Goal: Communication & Community: Answer question/provide support

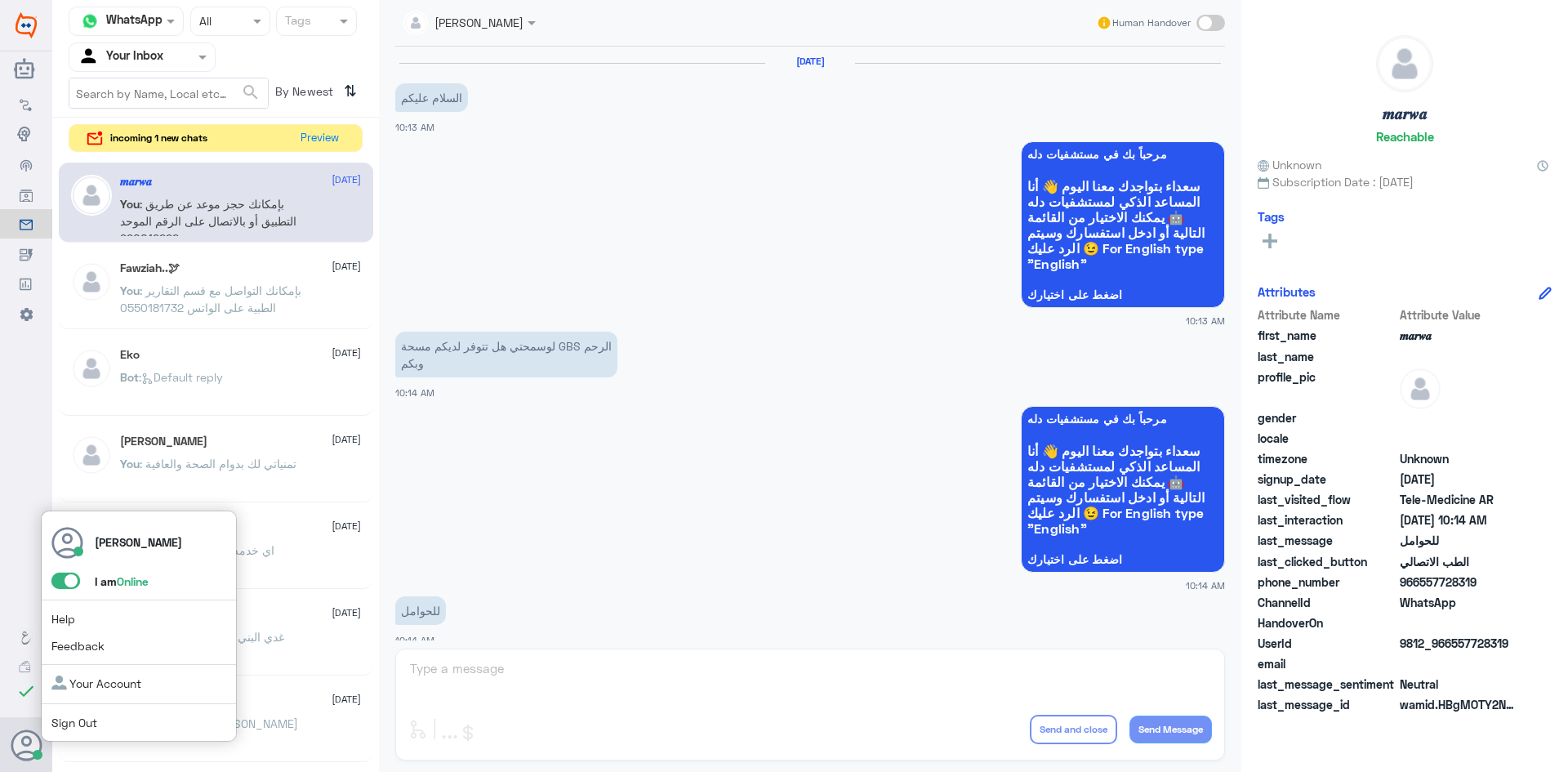
scroll to position [826, 0]
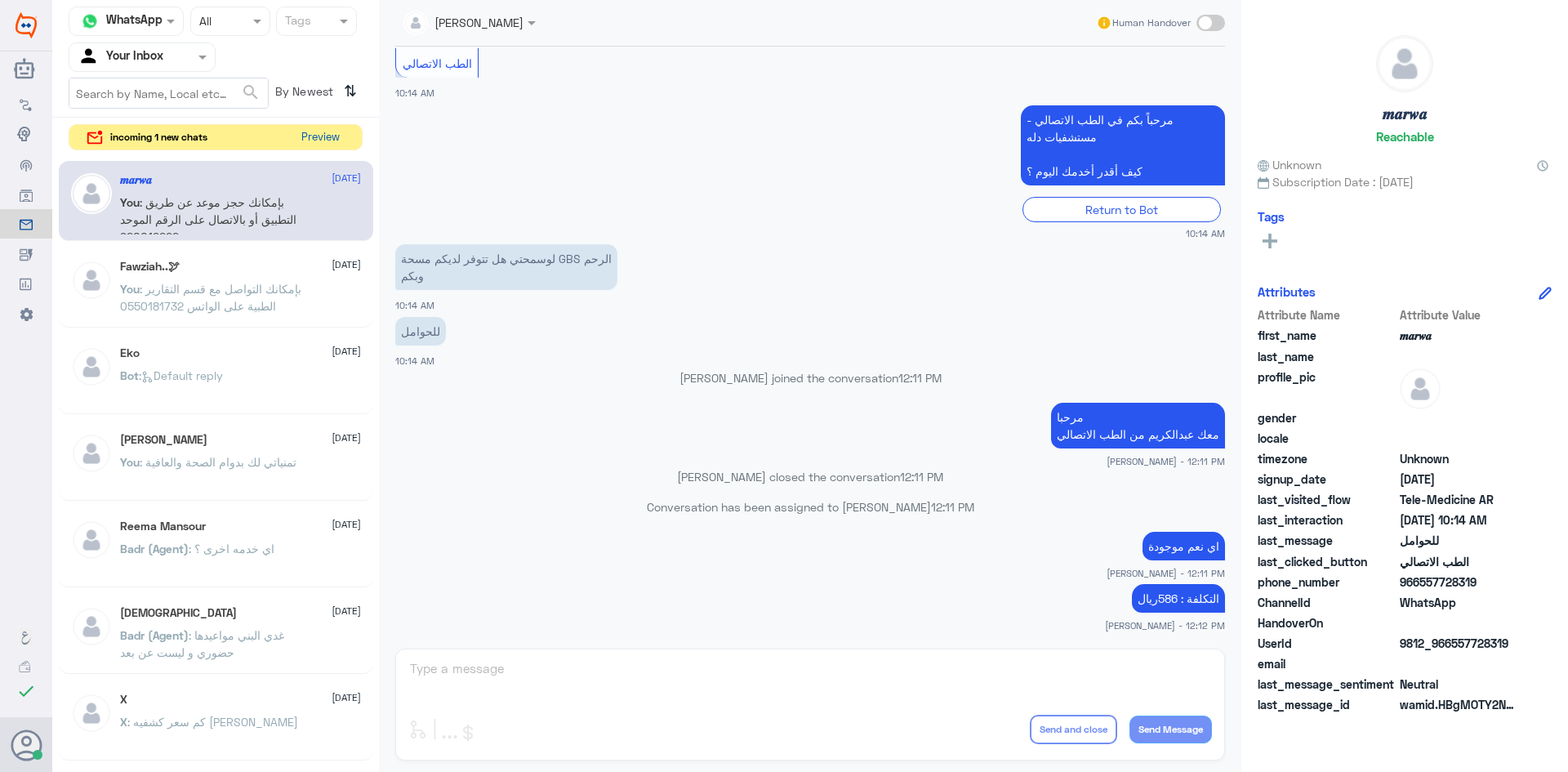
click at [318, 144] on button "Preview" at bounding box center [320, 138] width 50 height 26
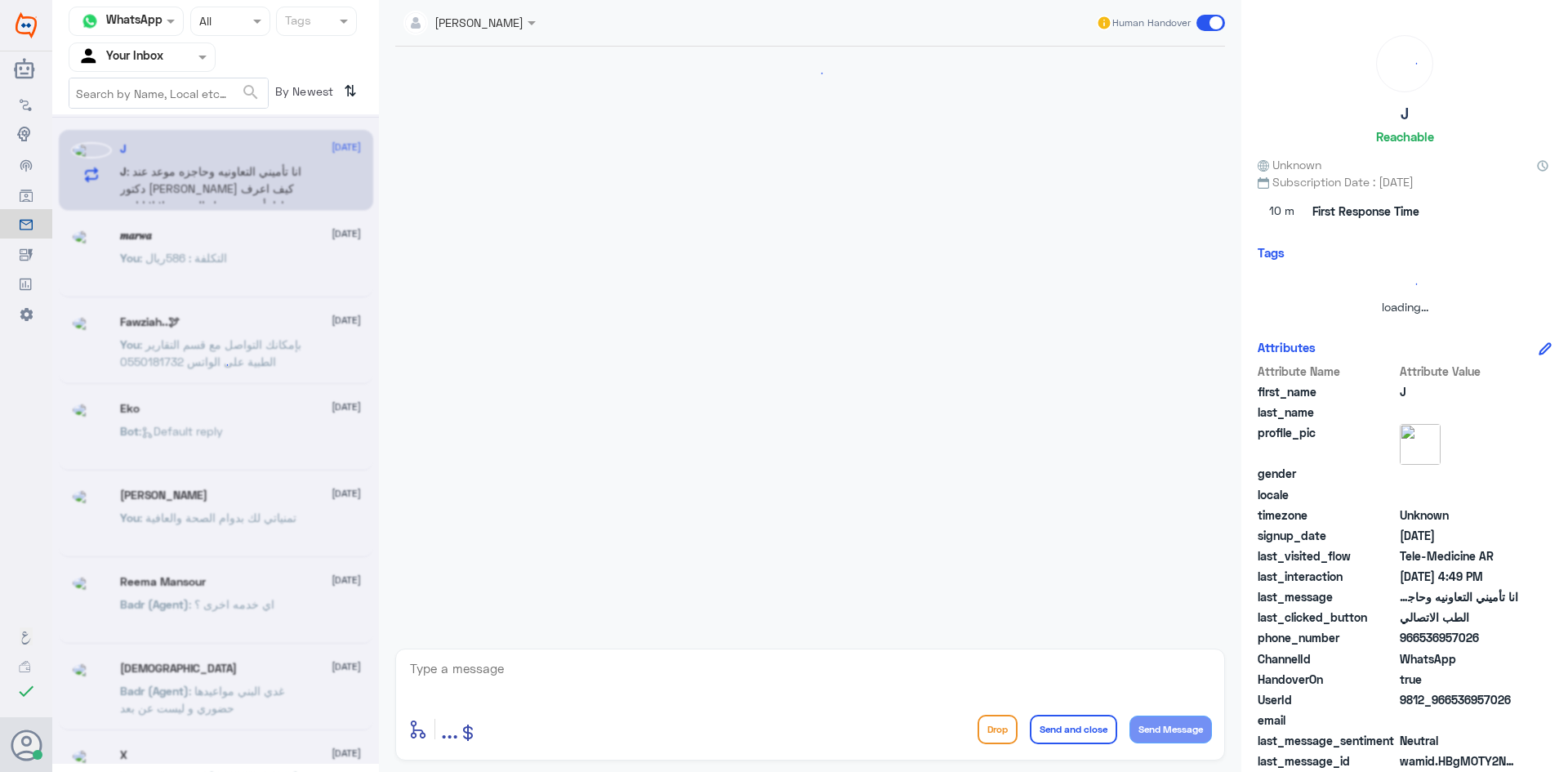
scroll to position [0, 0]
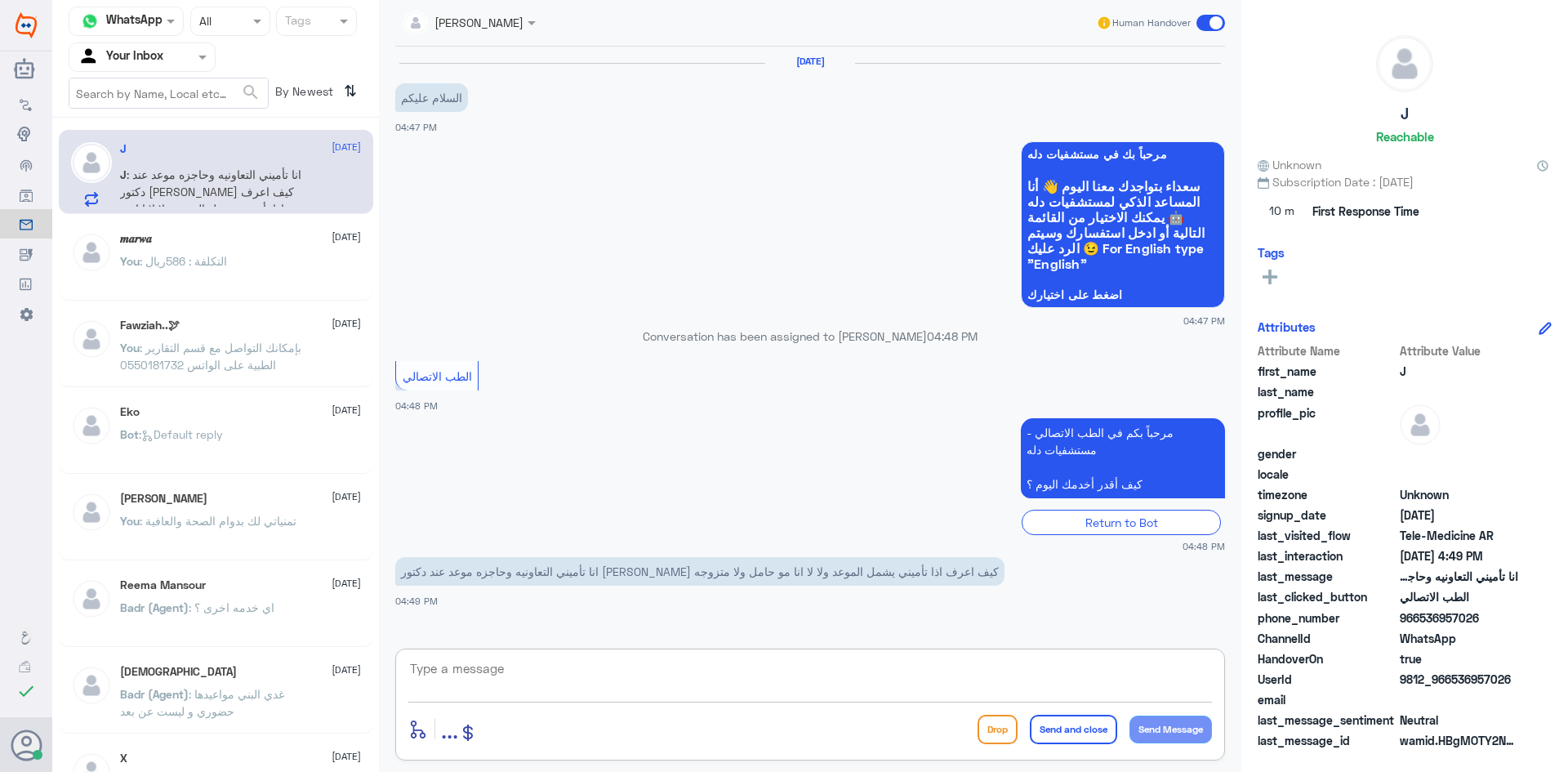
click at [713, 662] on textarea at bounding box center [809, 678] width 803 height 40
paste textarea "مرحبا معك عبدالكريم من الطب الاتصالي"
type textarea "مرحبا معك عبدالكريم من الطب الاتصالي"
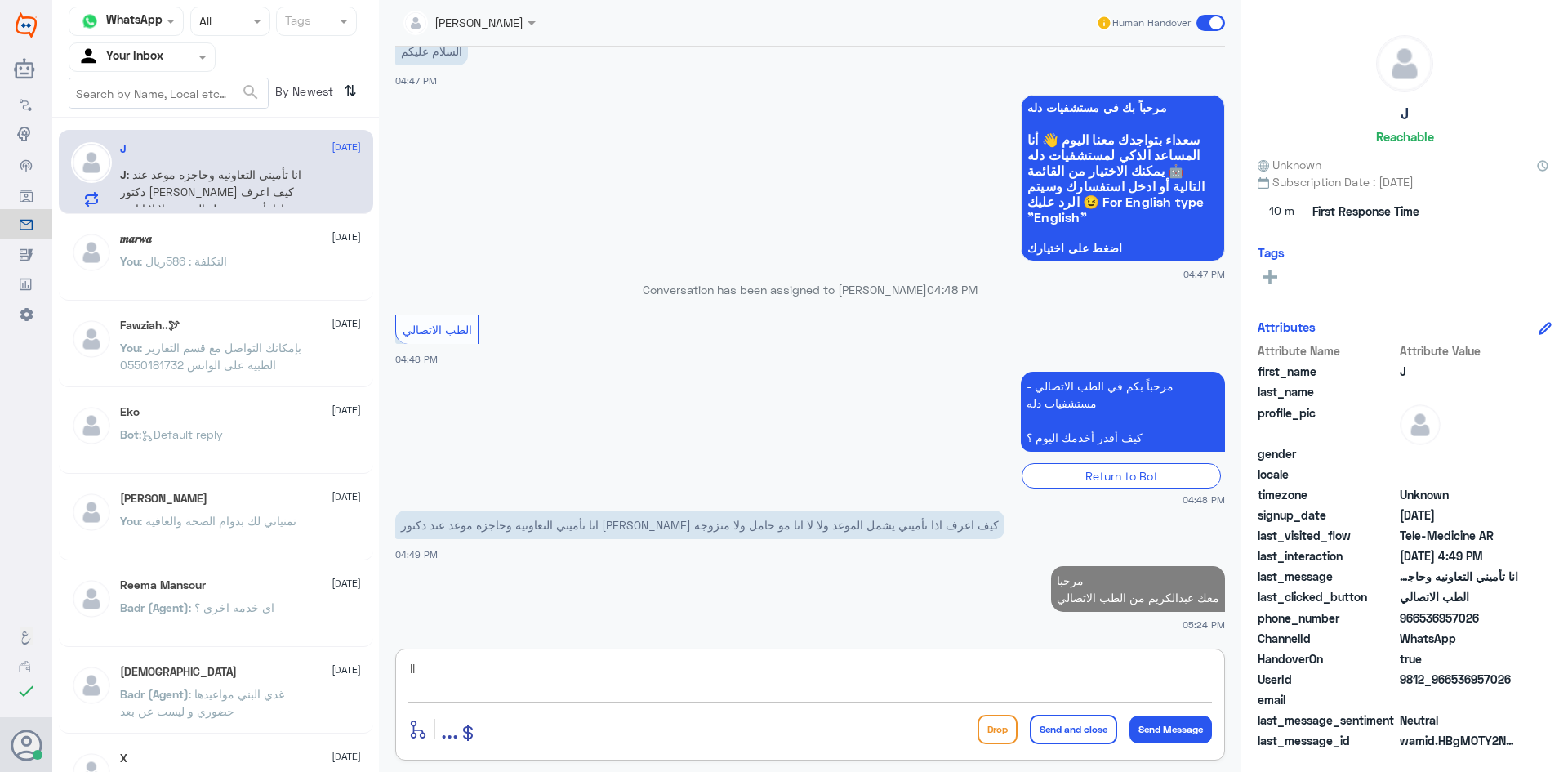
type textarea "l"
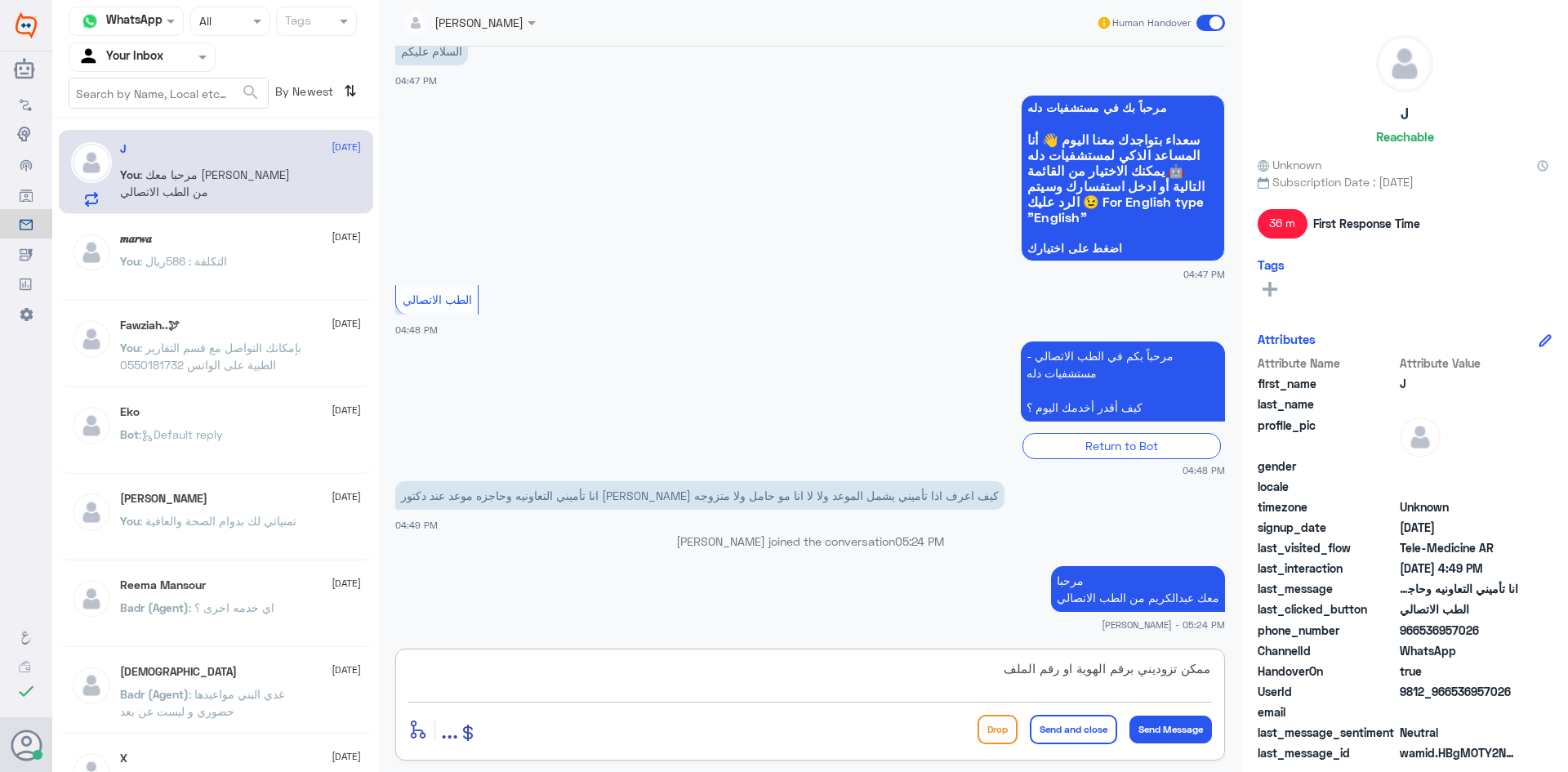
type textarea "ممكن تزوديني برقم الهوية او رقم الملف"
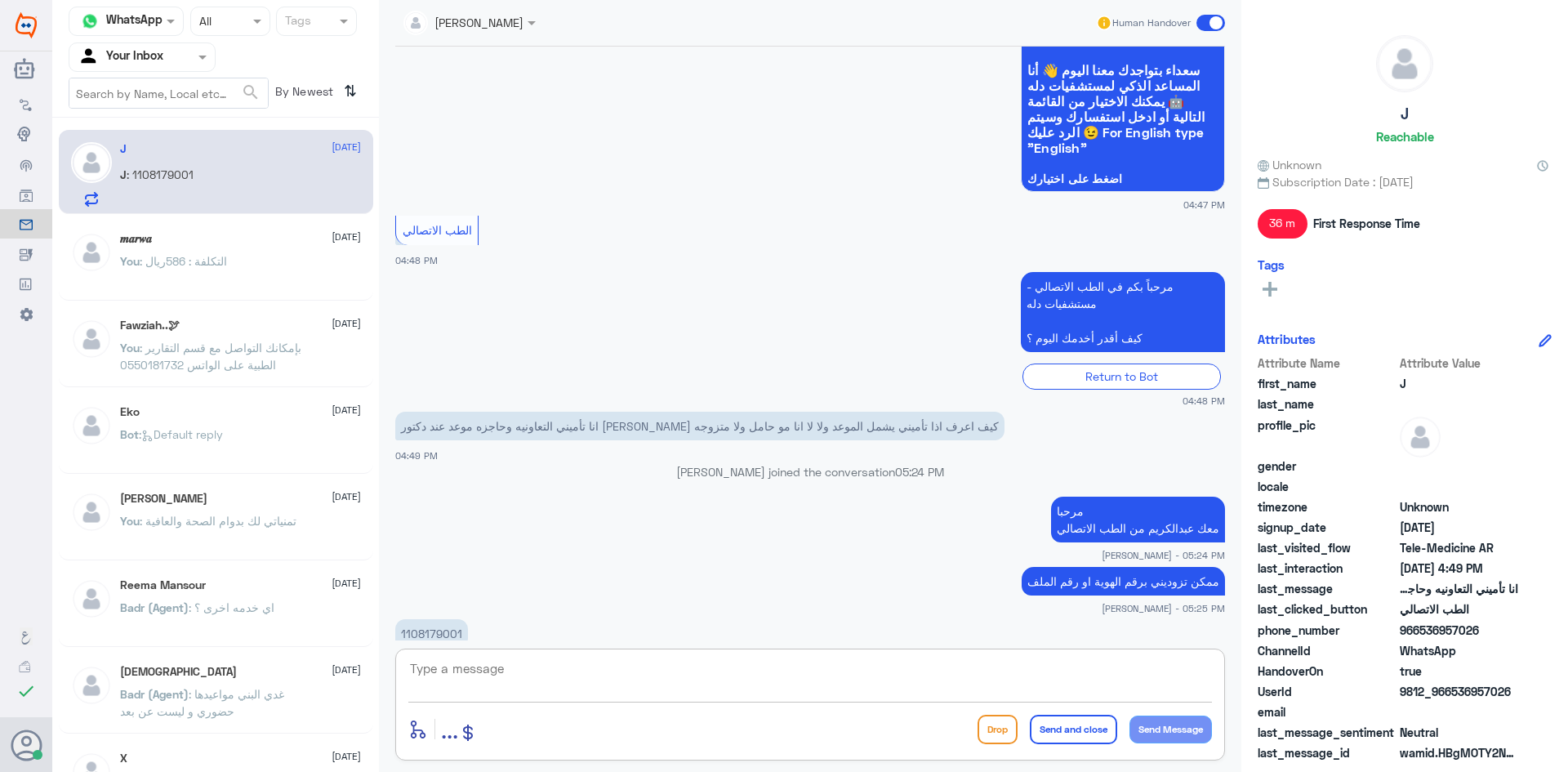
scroll to position [171, 0]
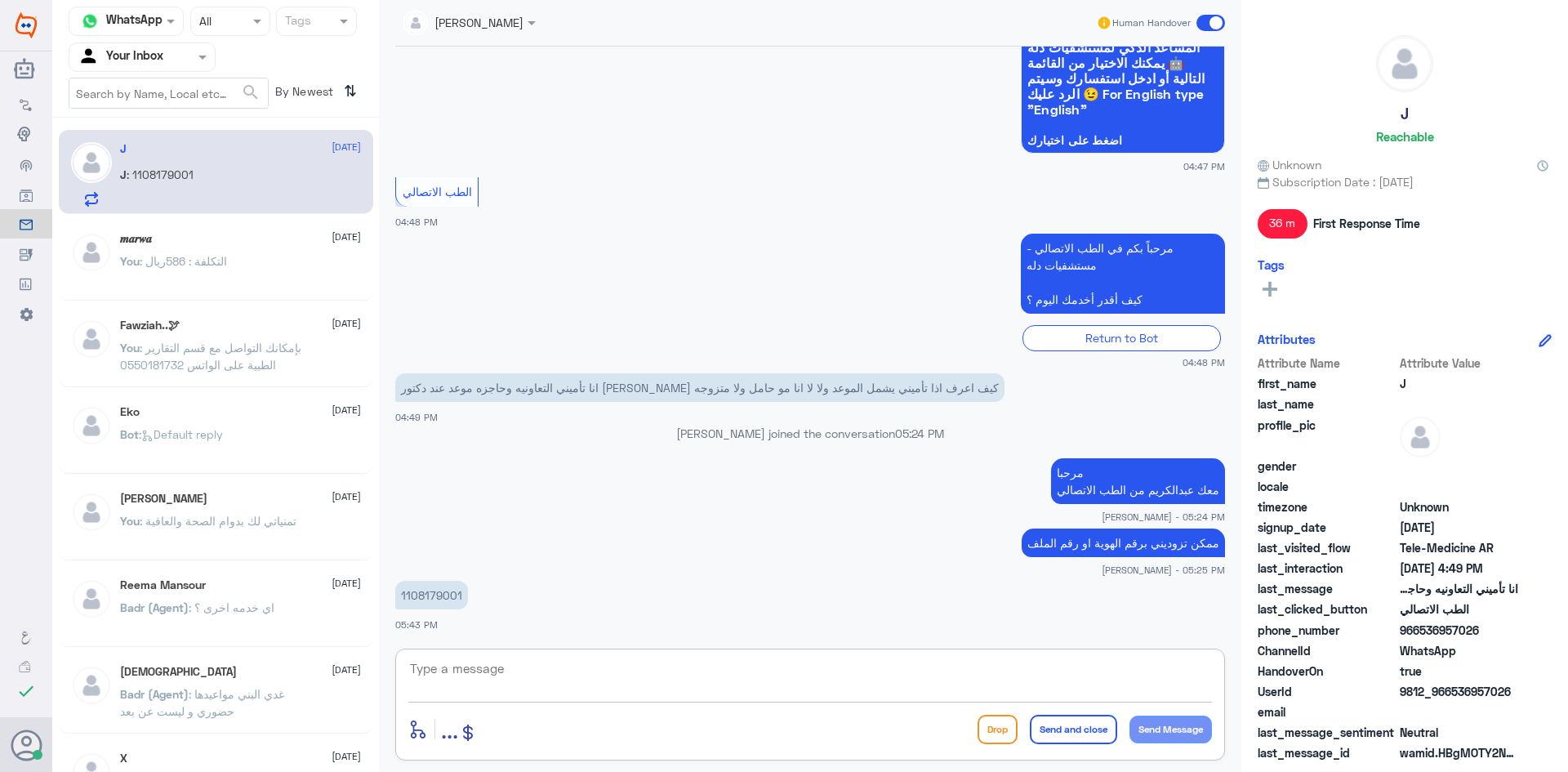
click at [642, 669] on textarea at bounding box center [809, 678] width 803 height 40
type textarea "لحظات من فضلك"
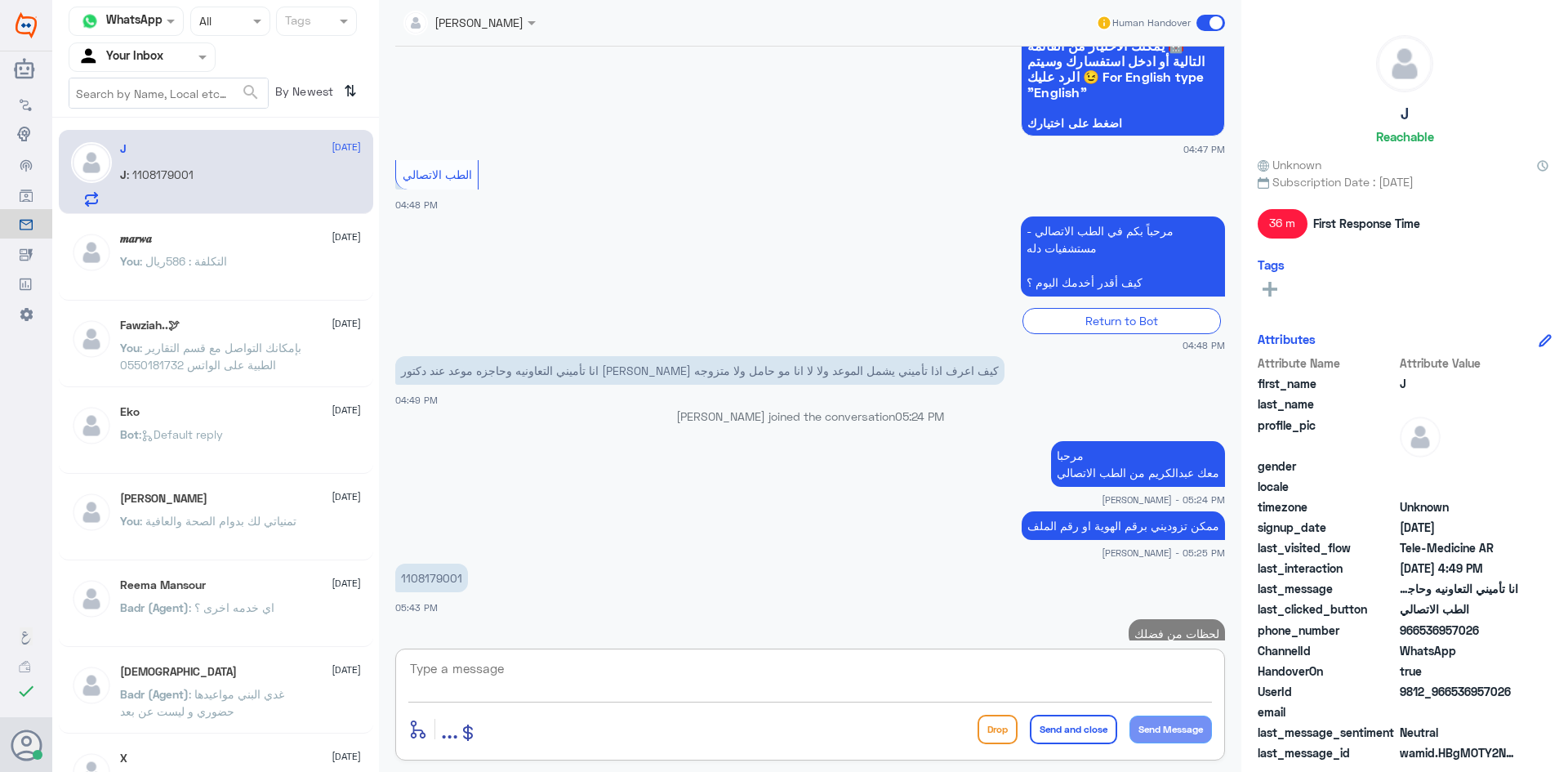
scroll to position [224, 0]
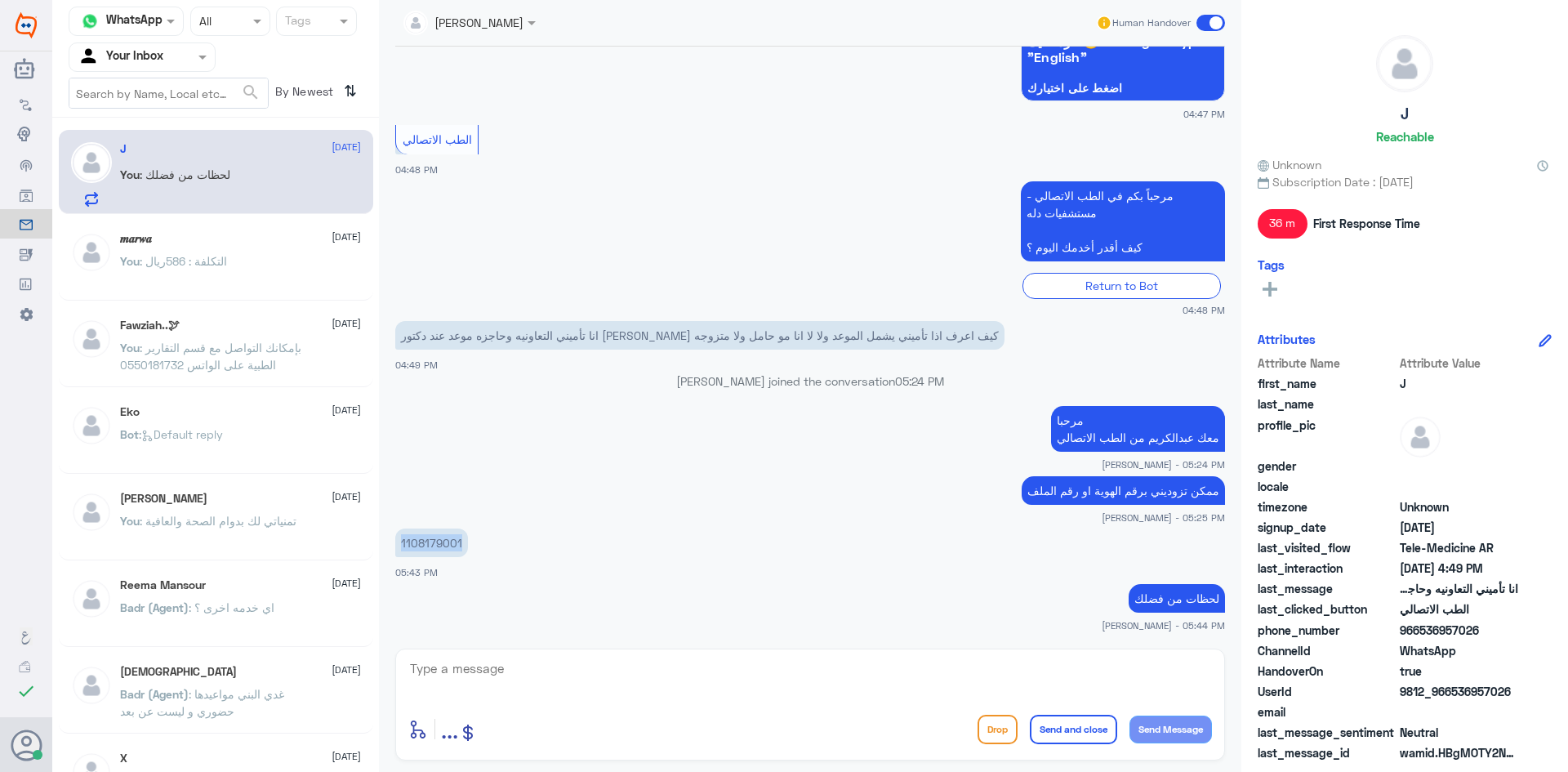
drag, startPoint x: 400, startPoint y: 541, endPoint x: 463, endPoint y: 546, distance: 63.2
click at [463, 546] on p "1108179001" at bounding box center [431, 543] width 73 height 28
copy p "1108179001"
click at [1046, 668] on textarea at bounding box center [809, 678] width 803 height 40
type textarea "للأسف تأمينك لا يغطي مستشفى دله النخيل"
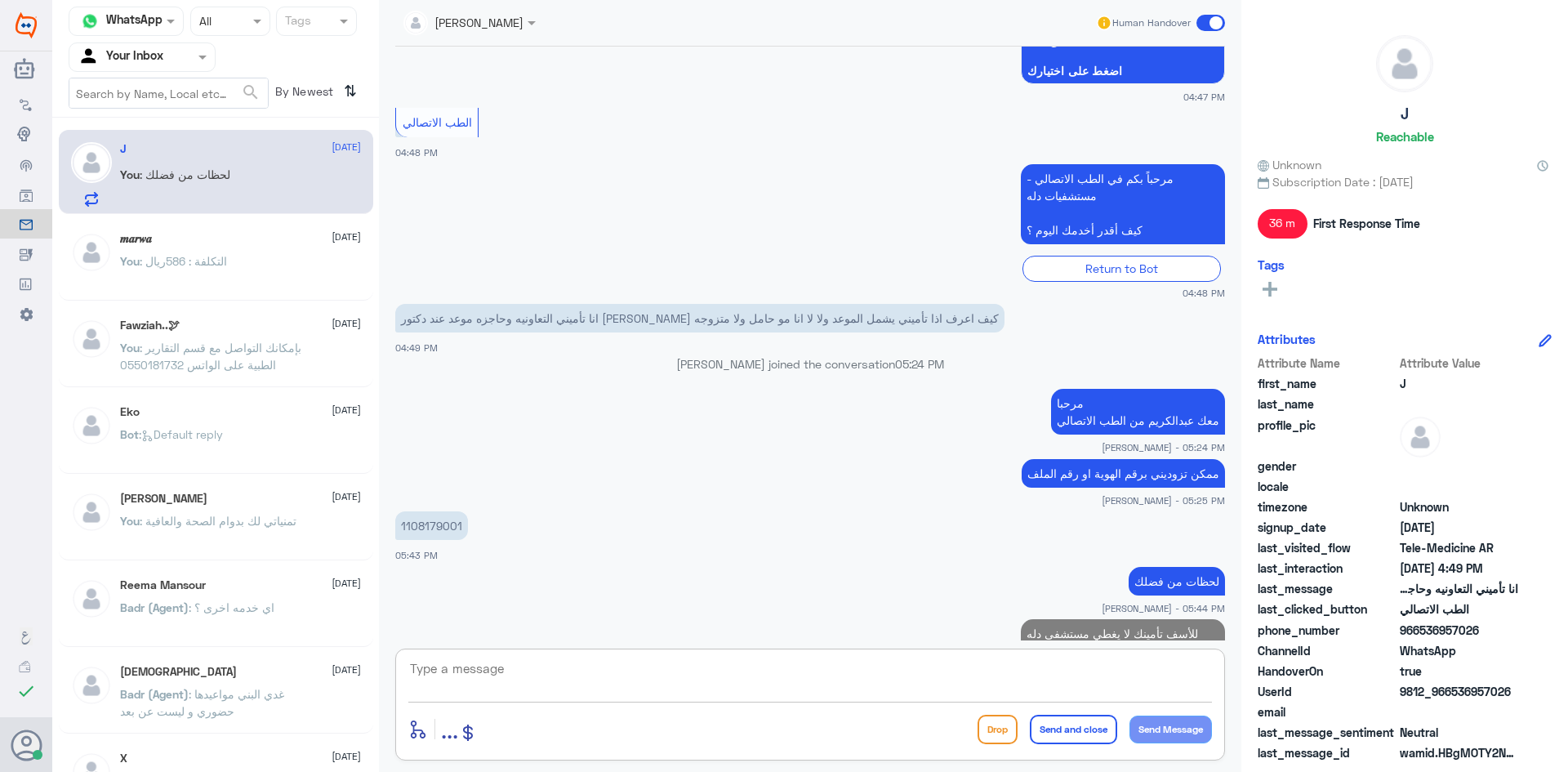
scroll to position [294, 0]
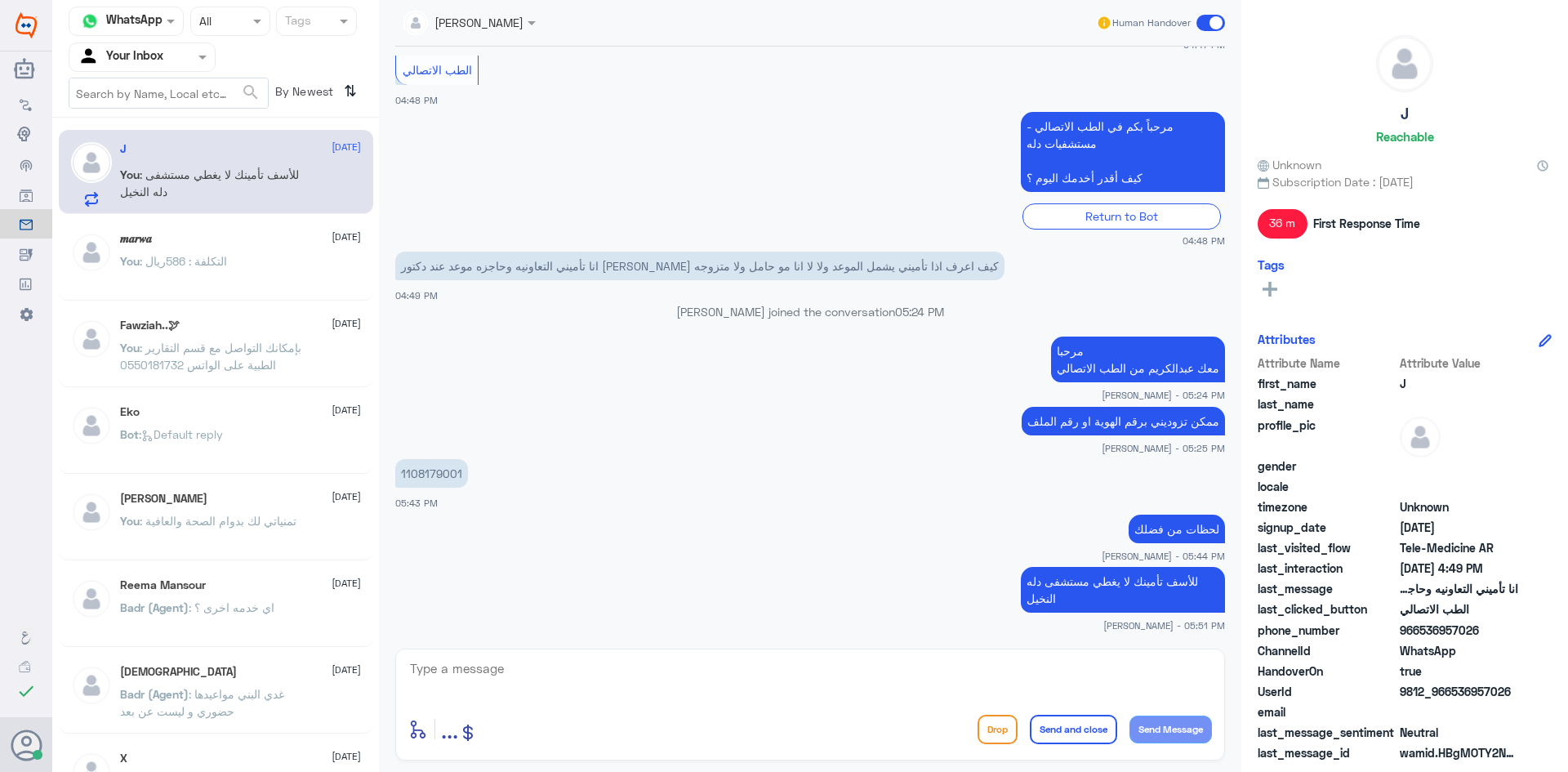
click at [1204, 21] on span at bounding box center [1210, 22] width 28 height 16
click at [0, 0] on input "checkbox" at bounding box center [0, 0] width 0 height 0
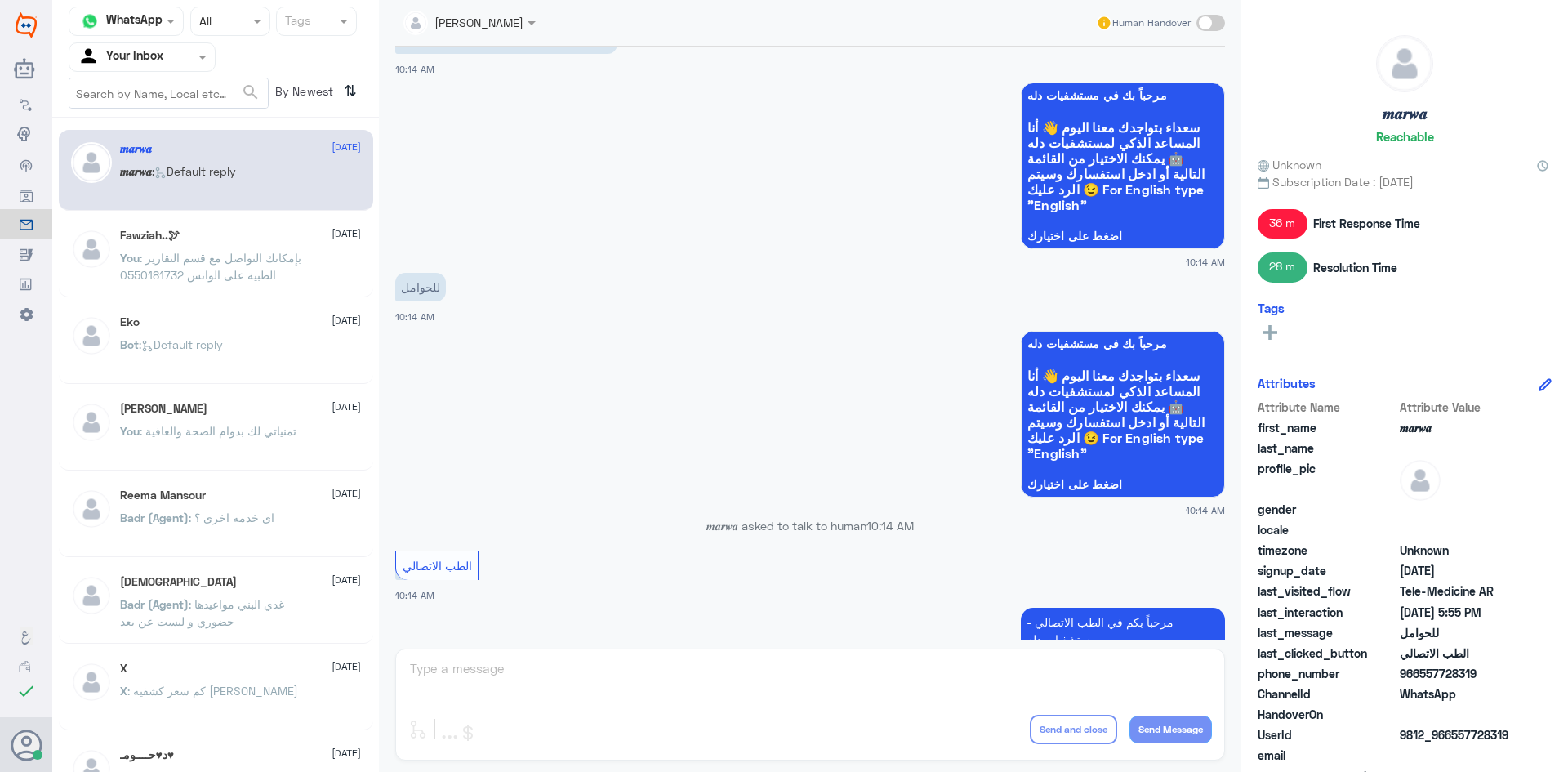
scroll to position [826, 0]
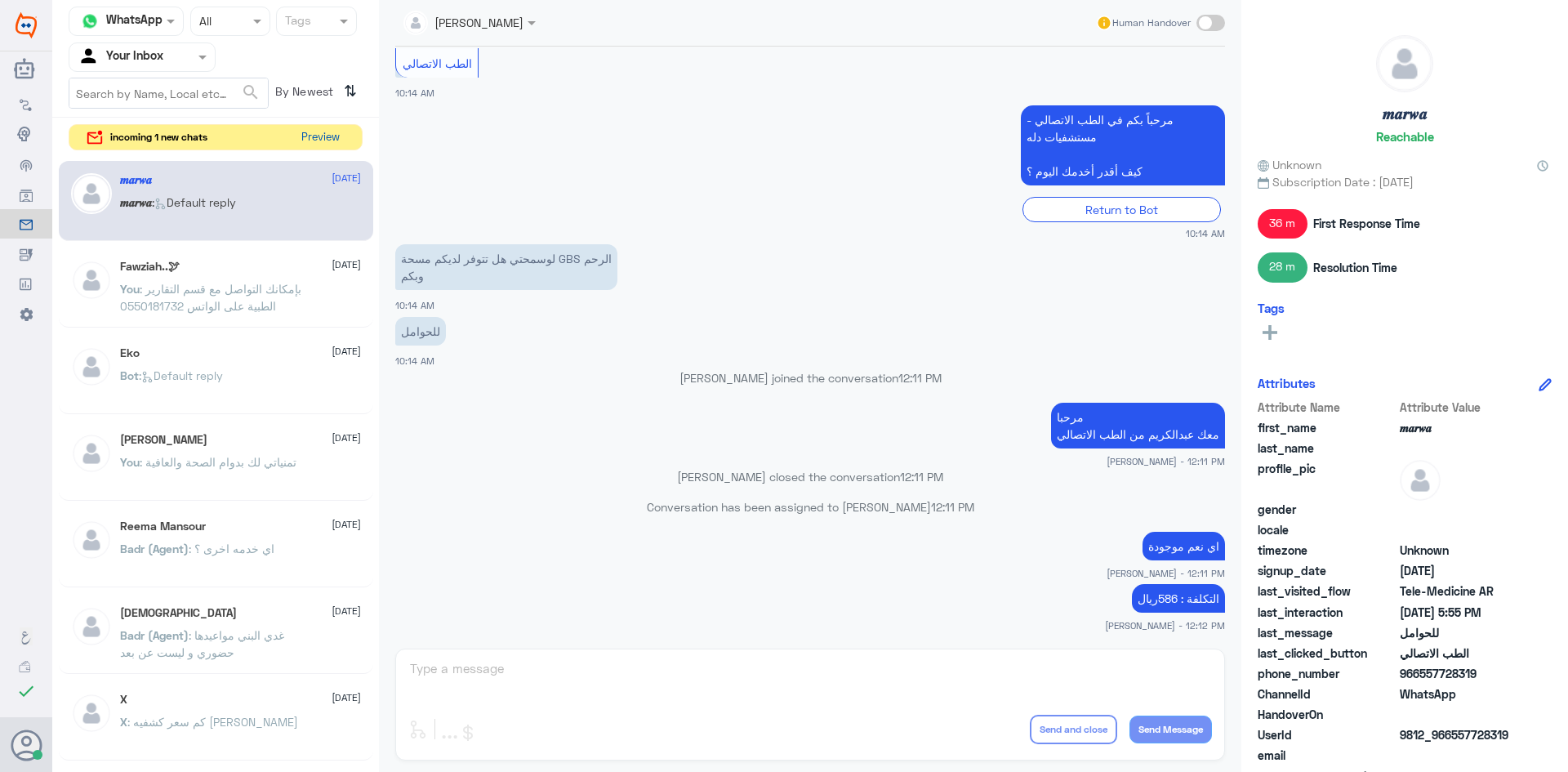
click at [315, 137] on button "Preview" at bounding box center [320, 138] width 50 height 26
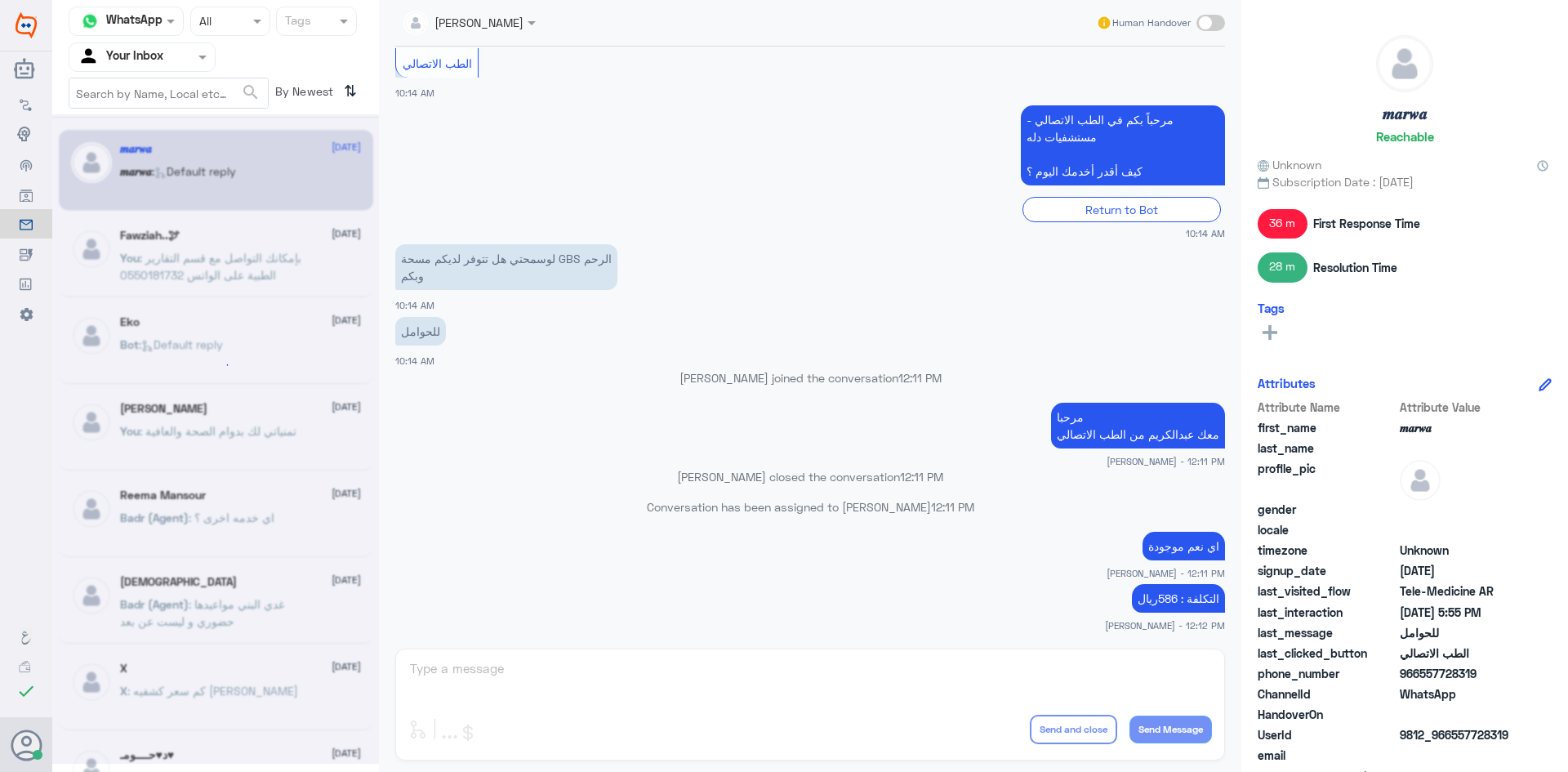
scroll to position [0, 0]
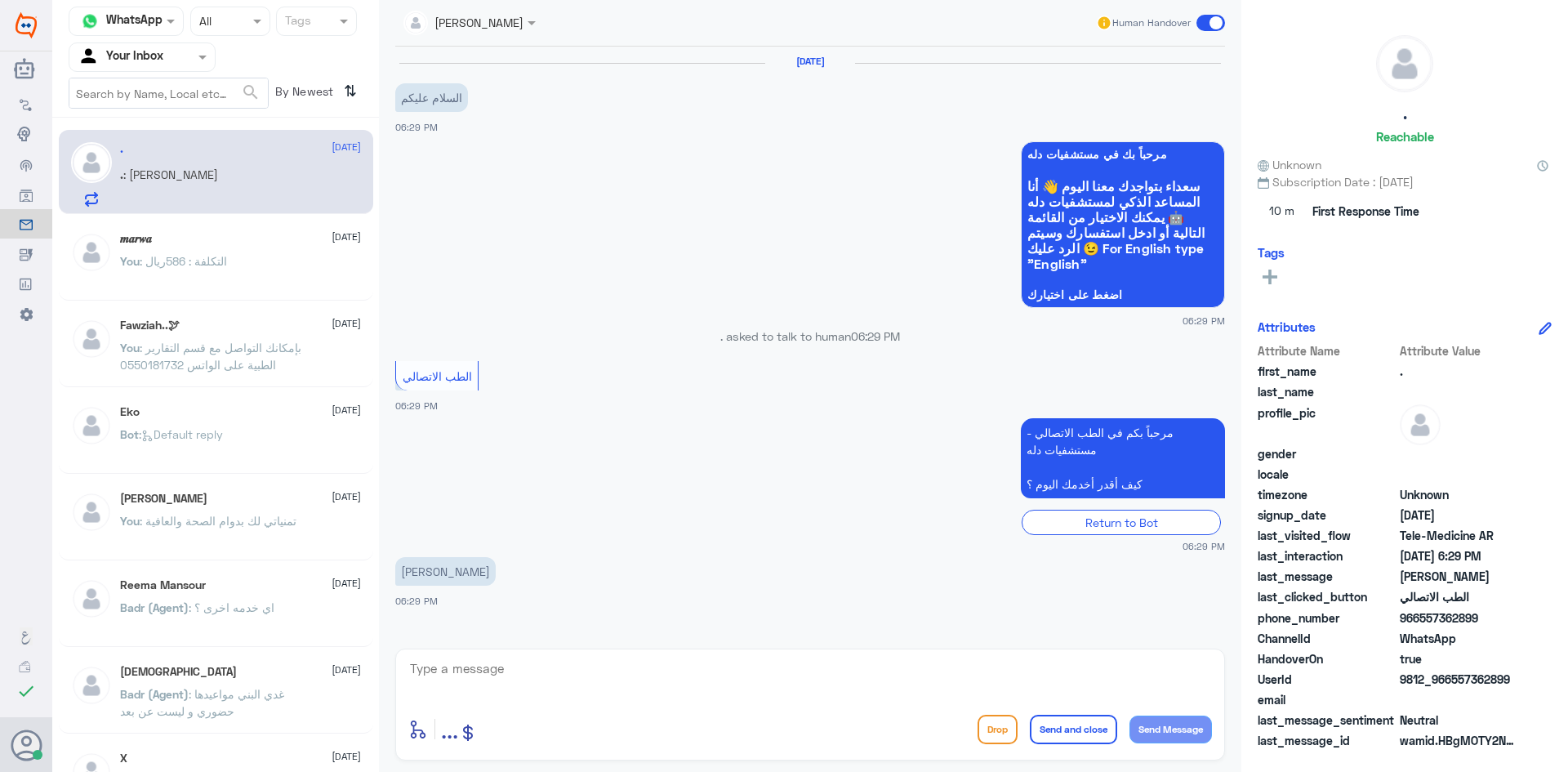
click at [765, 668] on textarea at bounding box center [809, 678] width 803 height 40
paste textarea "مرحبا معك عبدالكريم من الطب الاتصالي"
type textarea "مرحبا معك عبدالكريم من الطب الاتصالي"
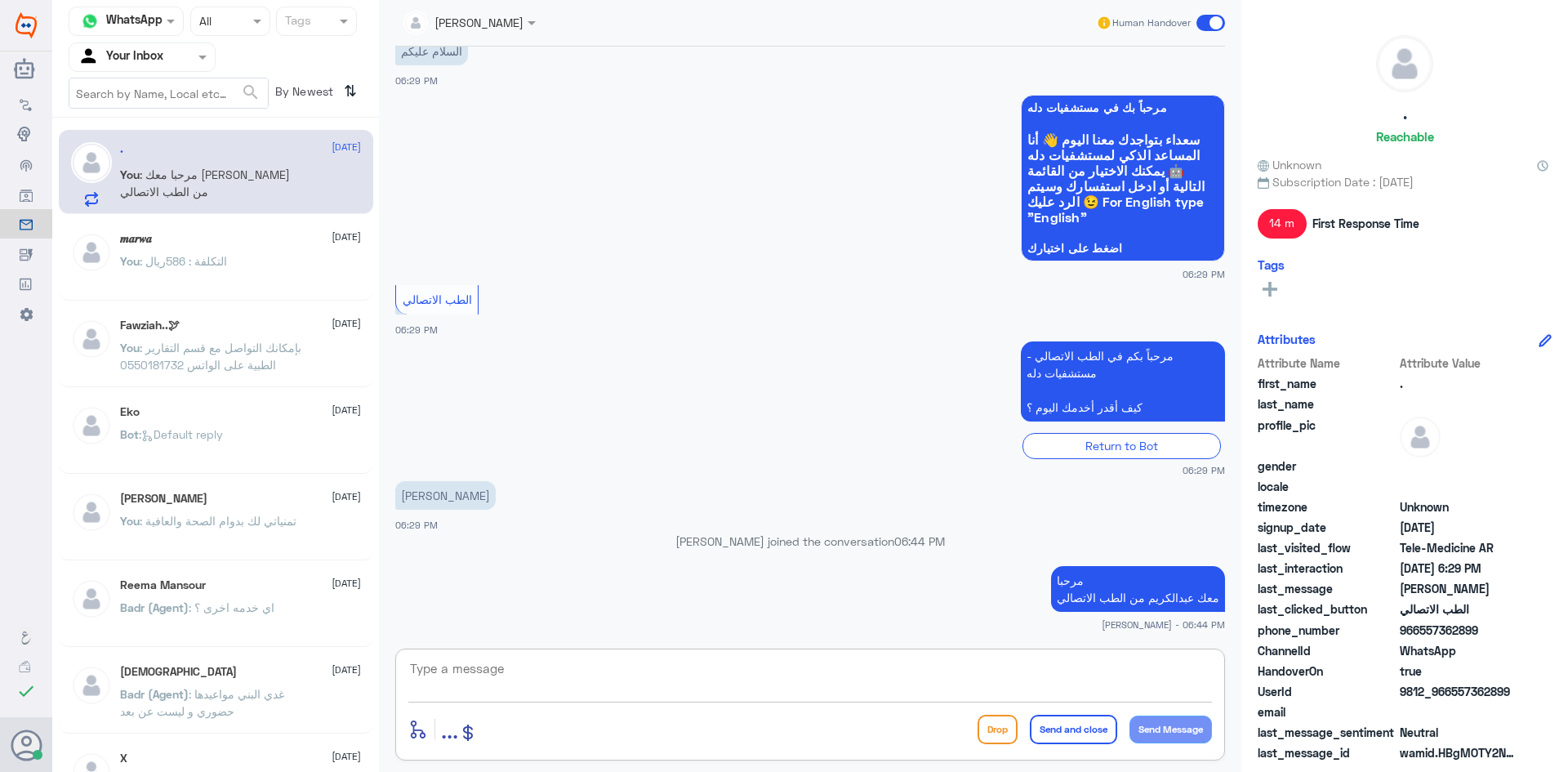
paste textarea "بإمكانك حجز موعد عن طريق التطبيق أو بالاتصال على الرقم الموحد 920012222"
type textarea "بإمكانك حجز موعد عن طريق التطبيق أو بالاتصال على الرقم الموحد 920012222"
click at [1073, 731] on button "Send and close" at bounding box center [1074, 729] width 87 height 29
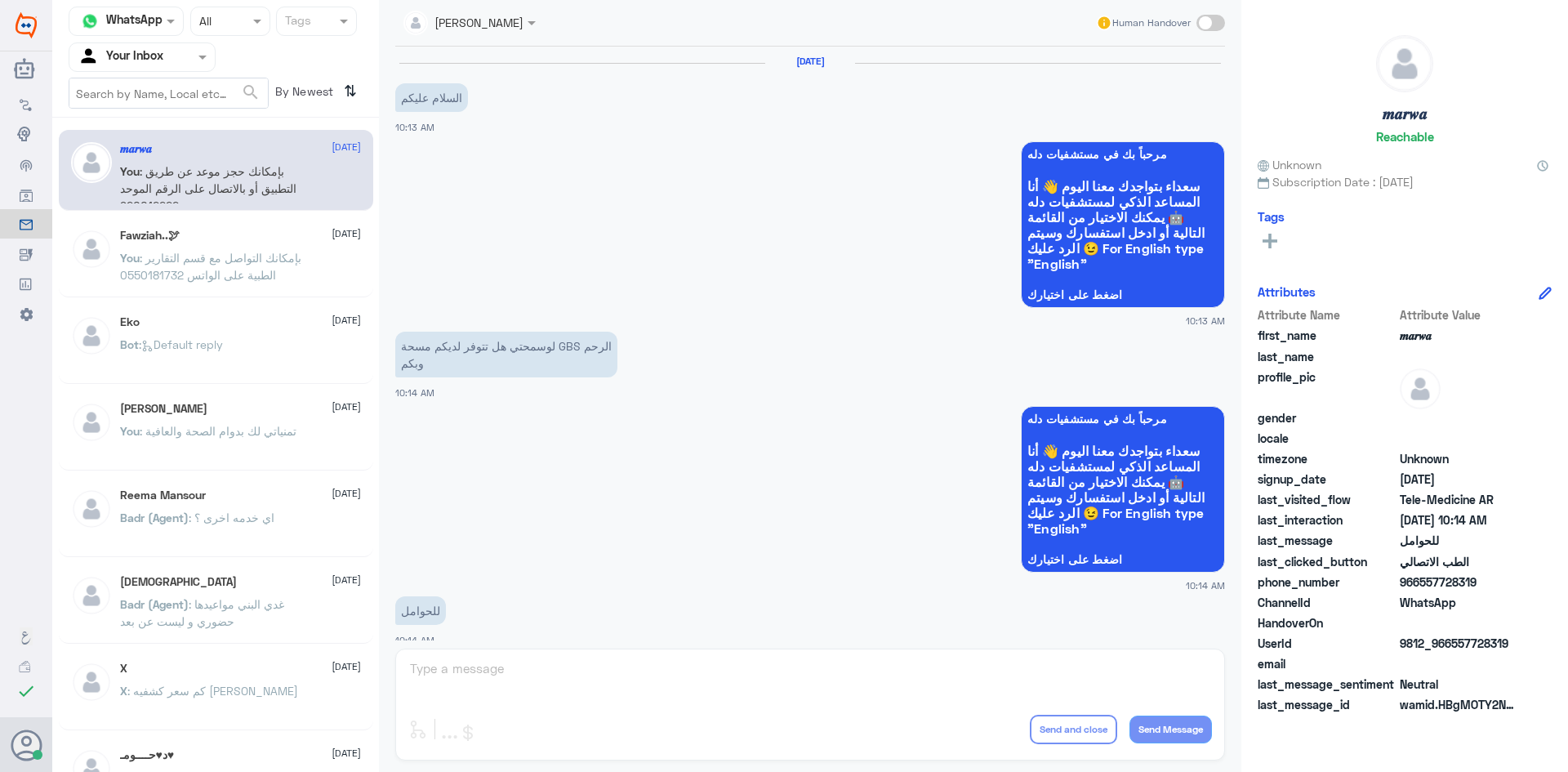
scroll to position [826, 0]
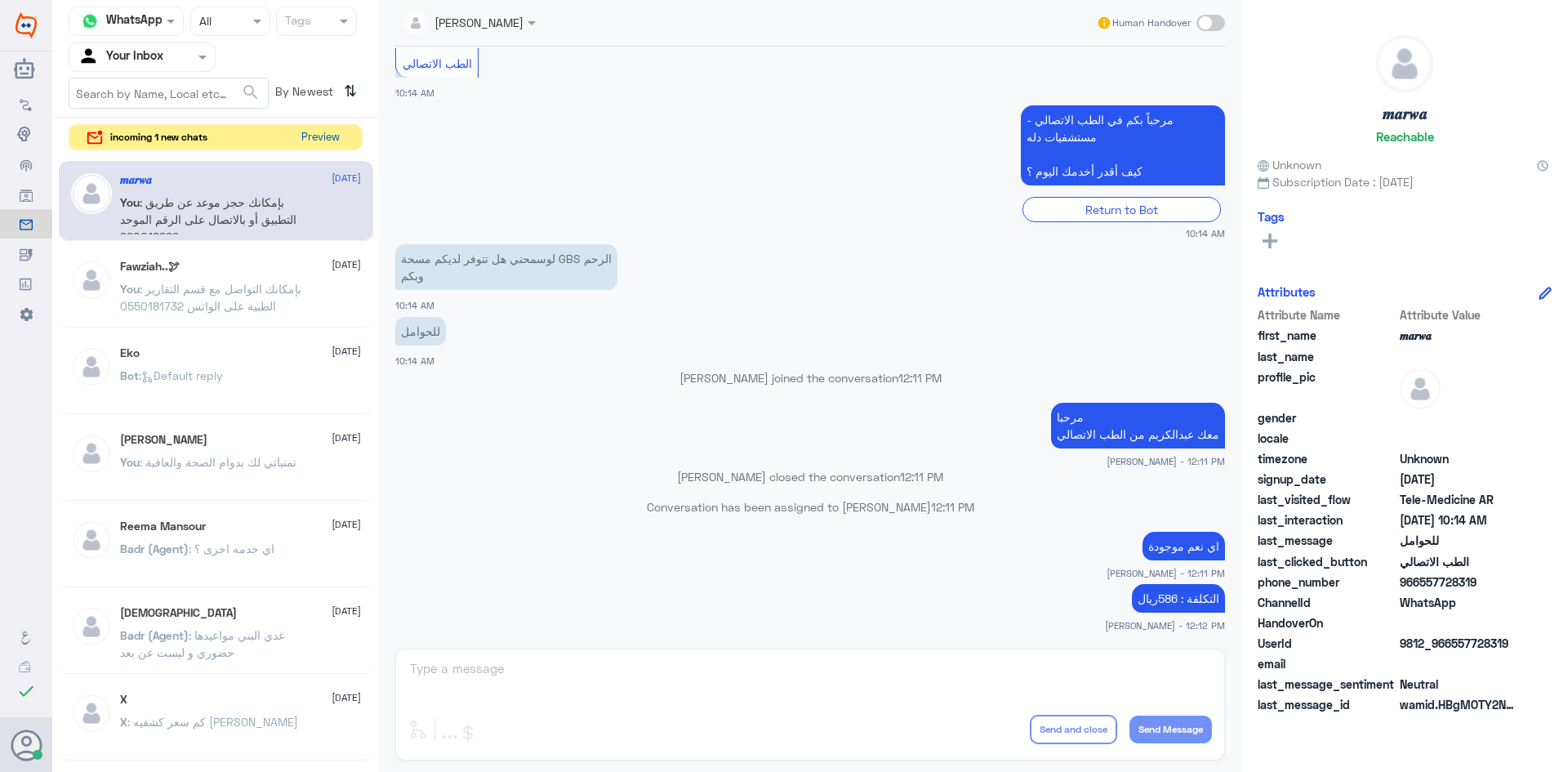
click at [329, 143] on button "Preview" at bounding box center [320, 138] width 50 height 26
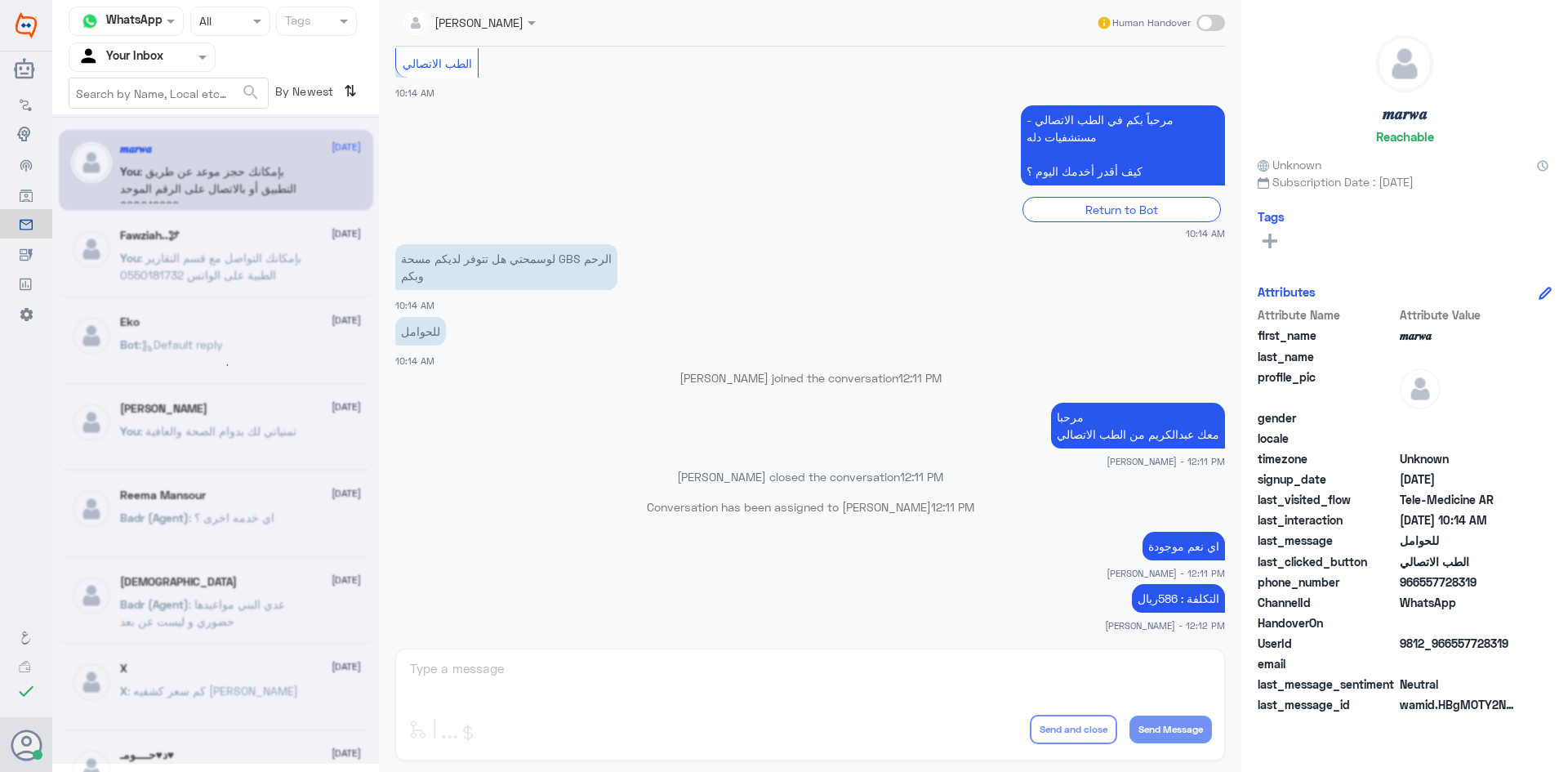
scroll to position [0, 0]
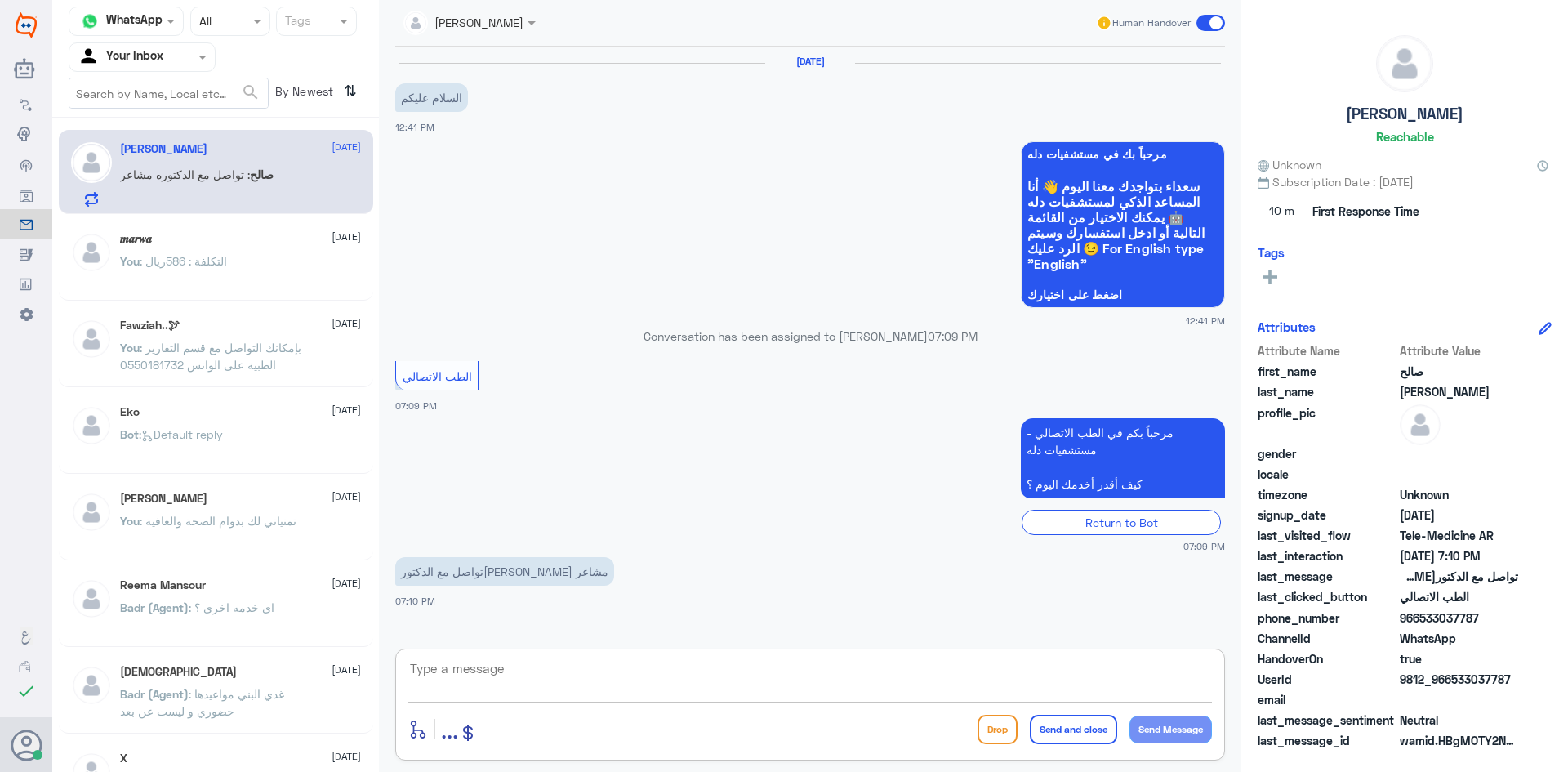
click at [549, 688] on textarea at bounding box center [809, 678] width 803 height 40
paste textarea "مرحبا معك عبدالكريم من الطب الاتصالي"
type textarea "مرحبا معك عبدالكريم من الطب الاتصالي"
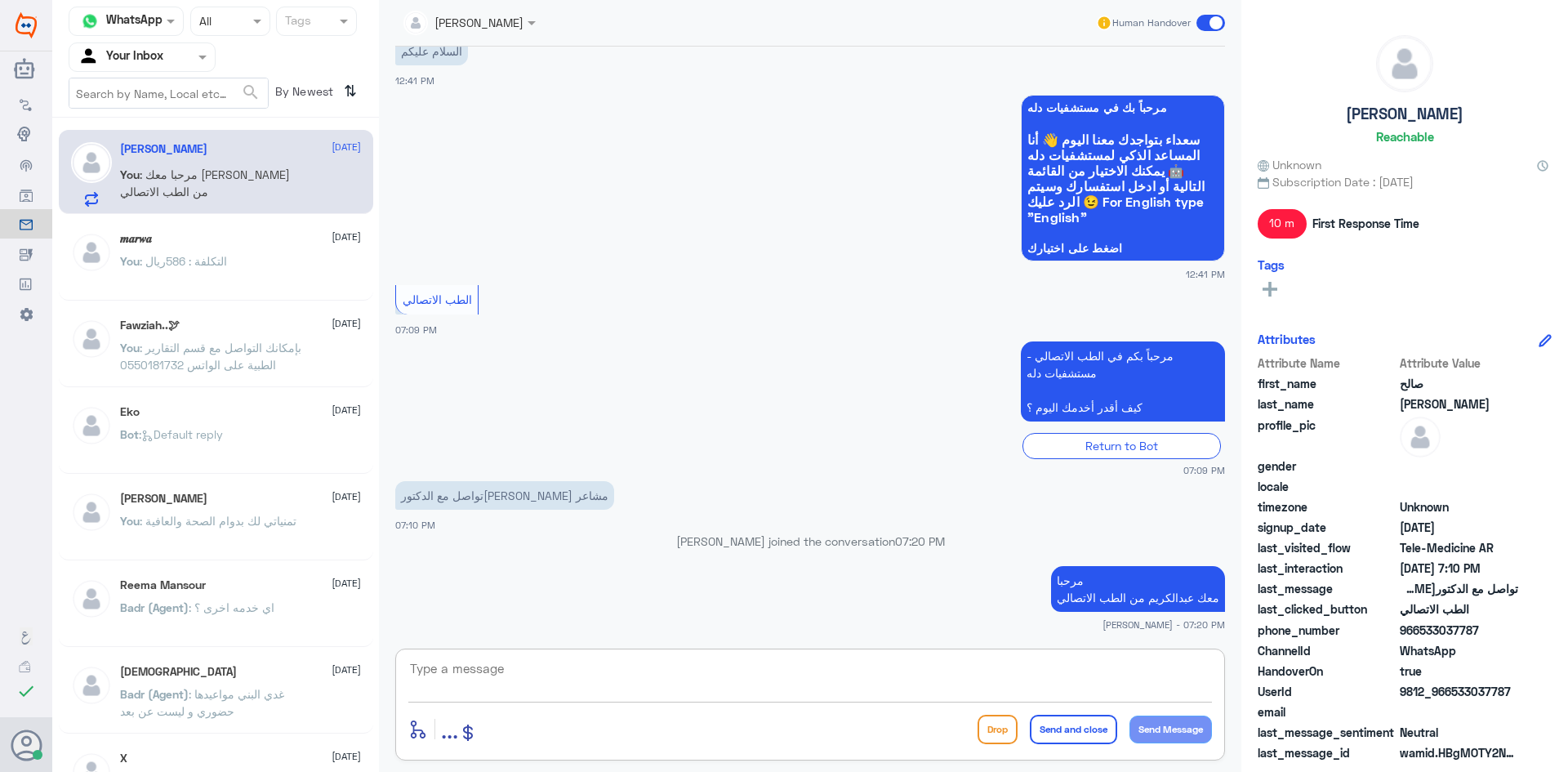
paste textarea "بإمكانك حجز موعد عن طريق التطبيق أو بالاتصال على الرقم الموحد 920012222"
type textarea "بإمكانك حجز موعد عن طريق التطبيق أو بالاتصال على الرقم الموحد 920012222"
click at [1062, 736] on button "Send and close" at bounding box center [1074, 729] width 87 height 29
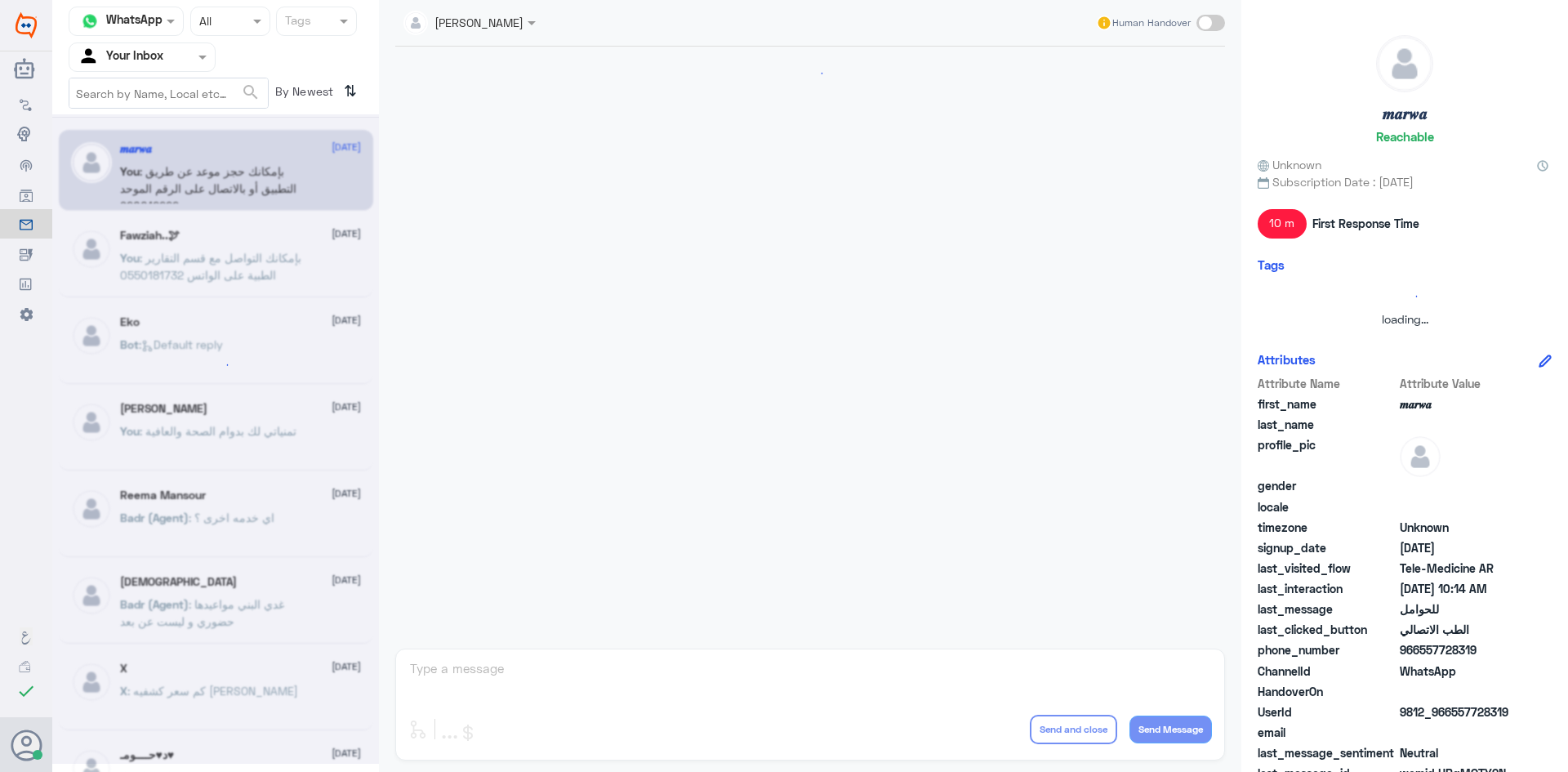
scroll to position [826, 0]
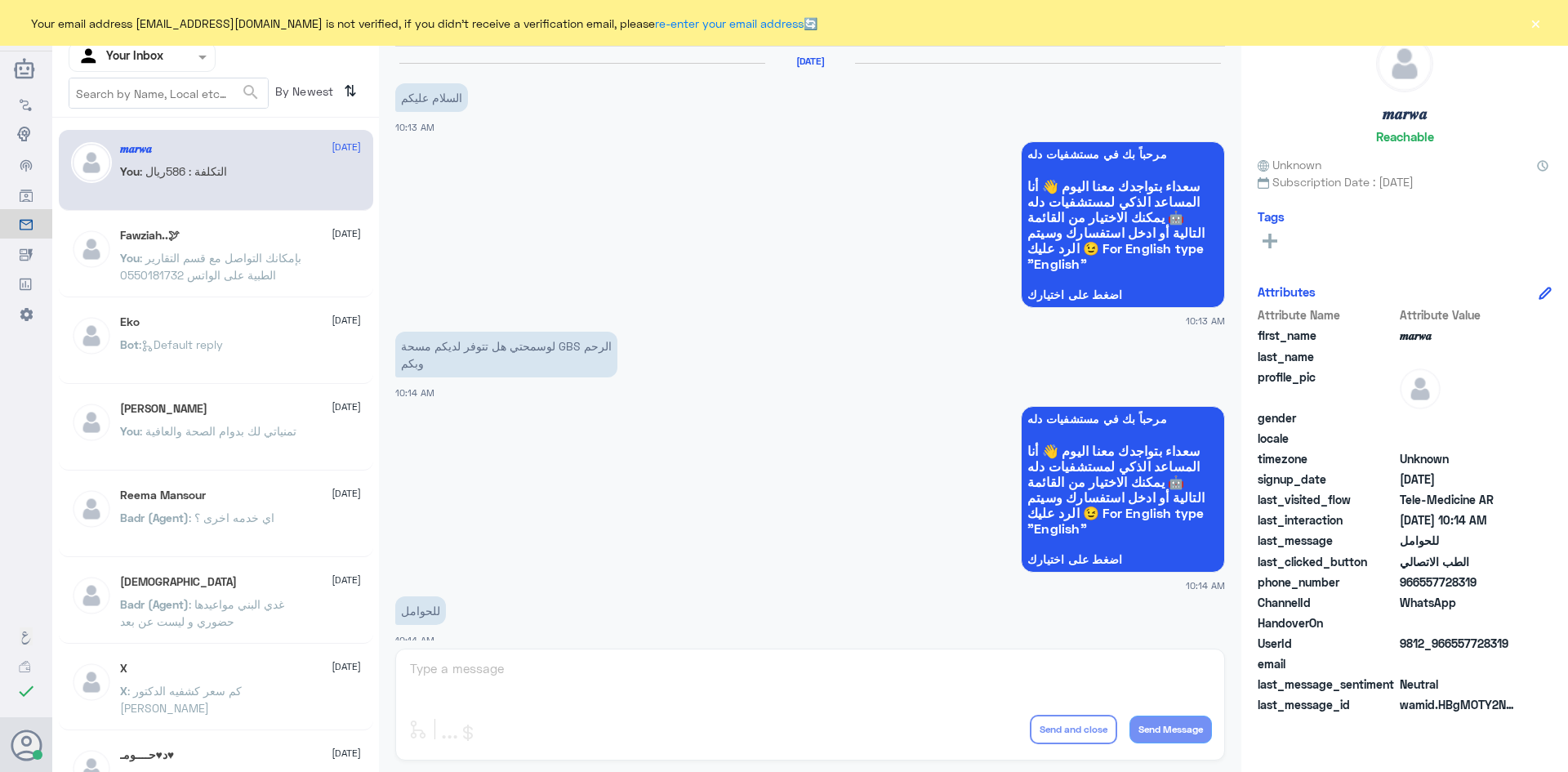
scroll to position [826, 0]
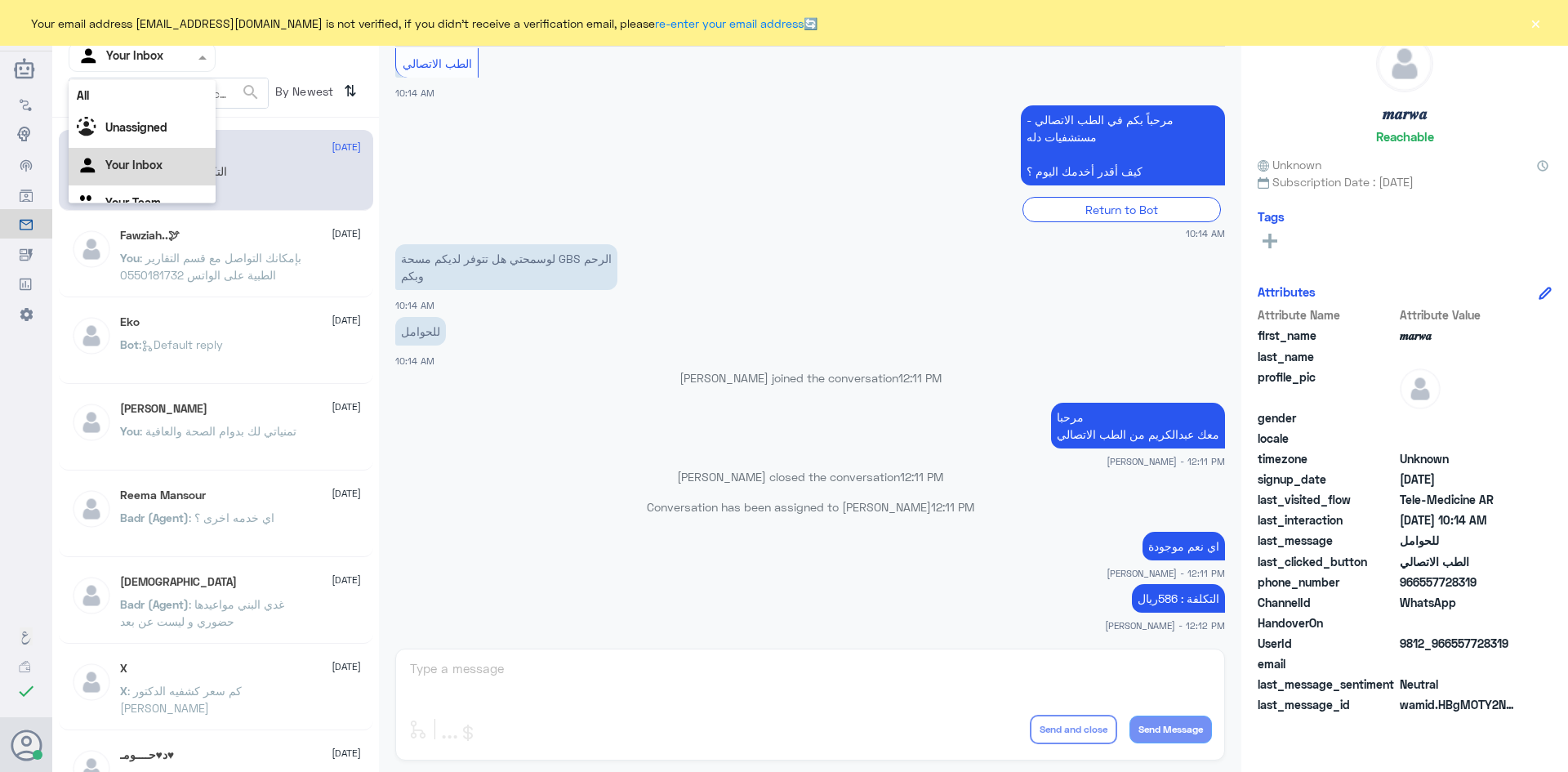
click at [198, 59] on span at bounding box center [204, 56] width 21 height 17
click at [658, 273] on app-msgs-text "لوسمحتي هل تتوفر لديكم مسحة GBS الرحم وبكم" at bounding box center [810, 267] width 830 height 47
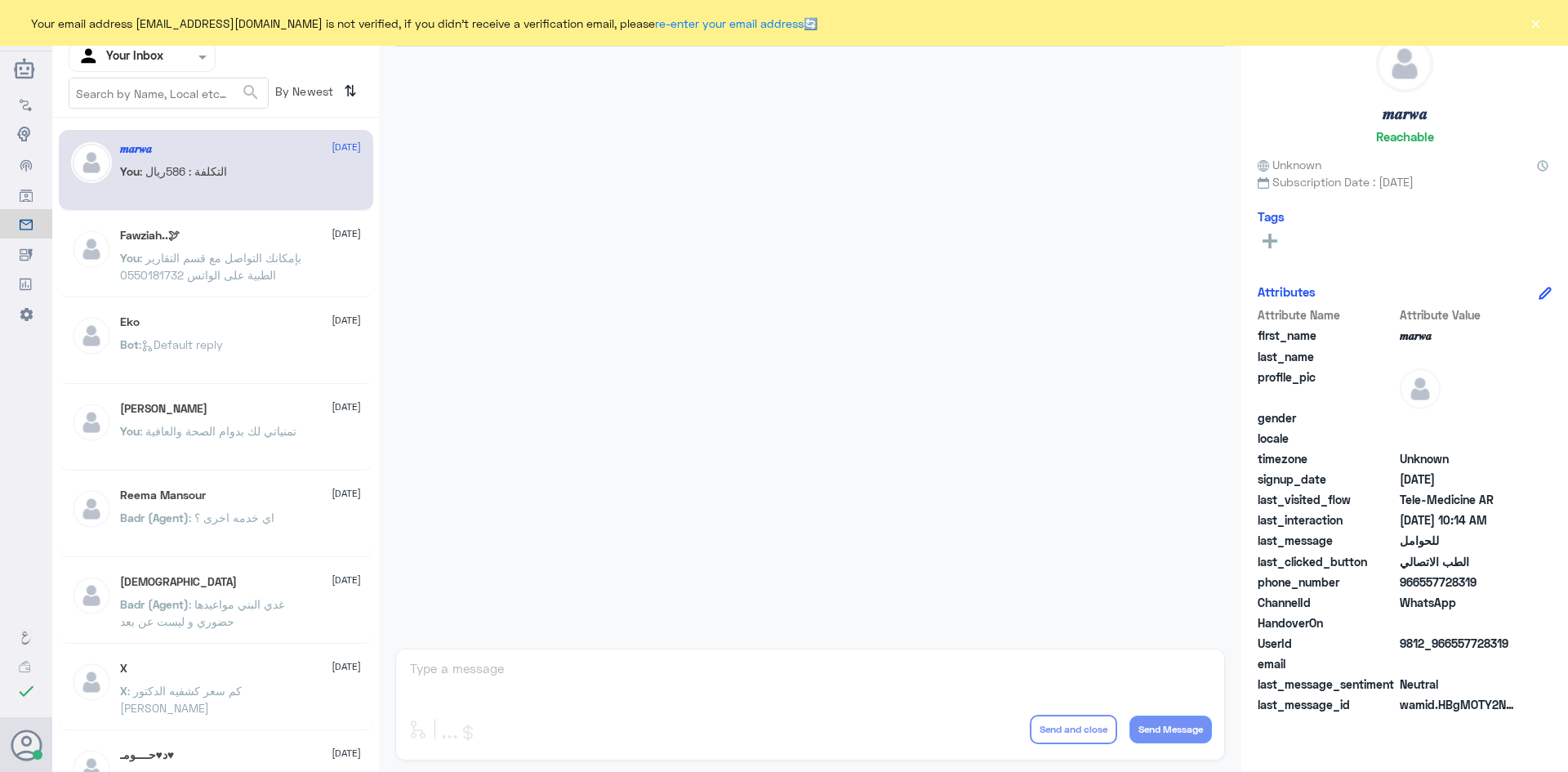
click at [1531, 21] on button "×" at bounding box center [1535, 22] width 16 height 16
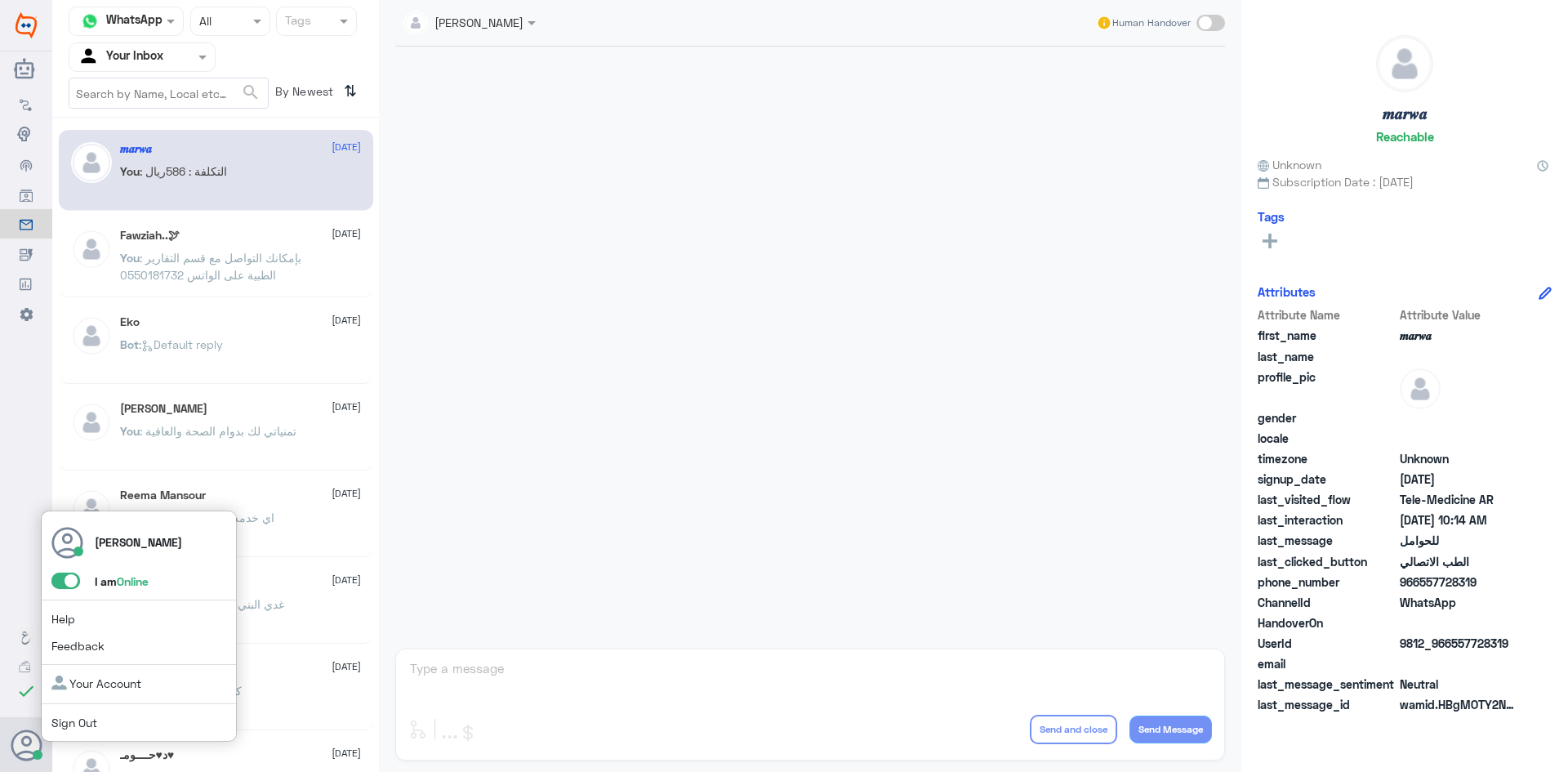
click at [57, 578] on span at bounding box center [65, 580] width 28 height 16
click at [0, 0] on input "checkbox" at bounding box center [0, 0] width 0 height 0
